Goal: Navigation & Orientation: Understand site structure

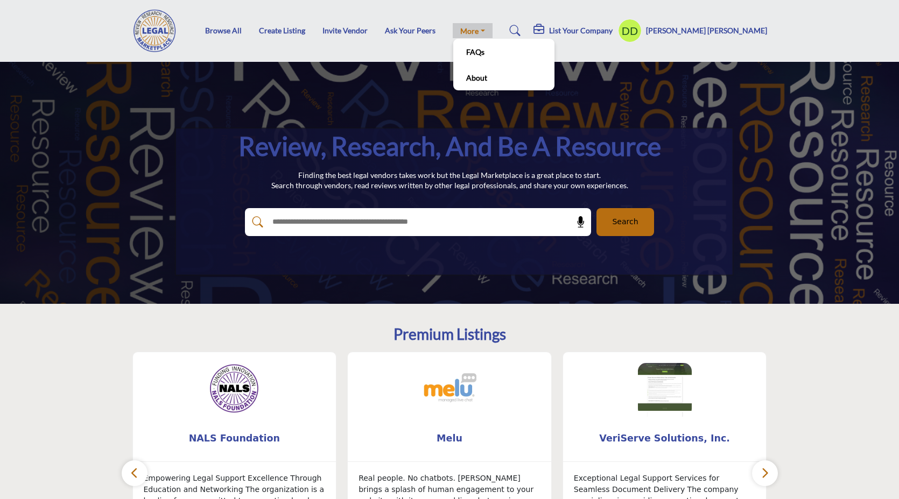
click at [486, 28] on link "More" at bounding box center [473, 30] width 40 height 15
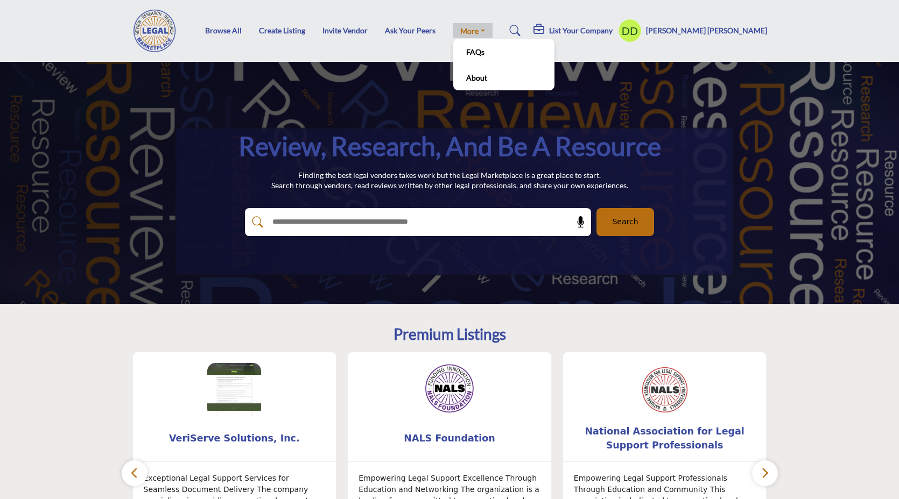
click at [466, 27] on link "More" at bounding box center [473, 30] width 40 height 15
